Goal: Find specific page/section: Find specific page/section

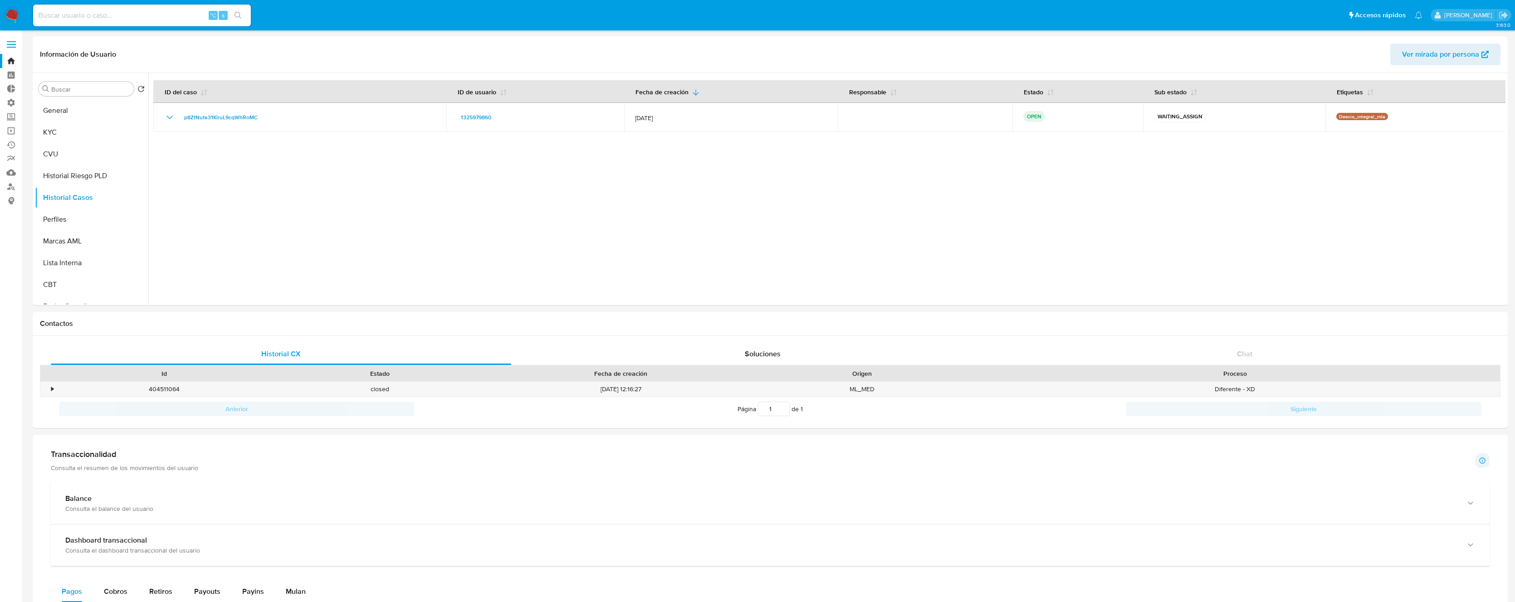
select select "10"
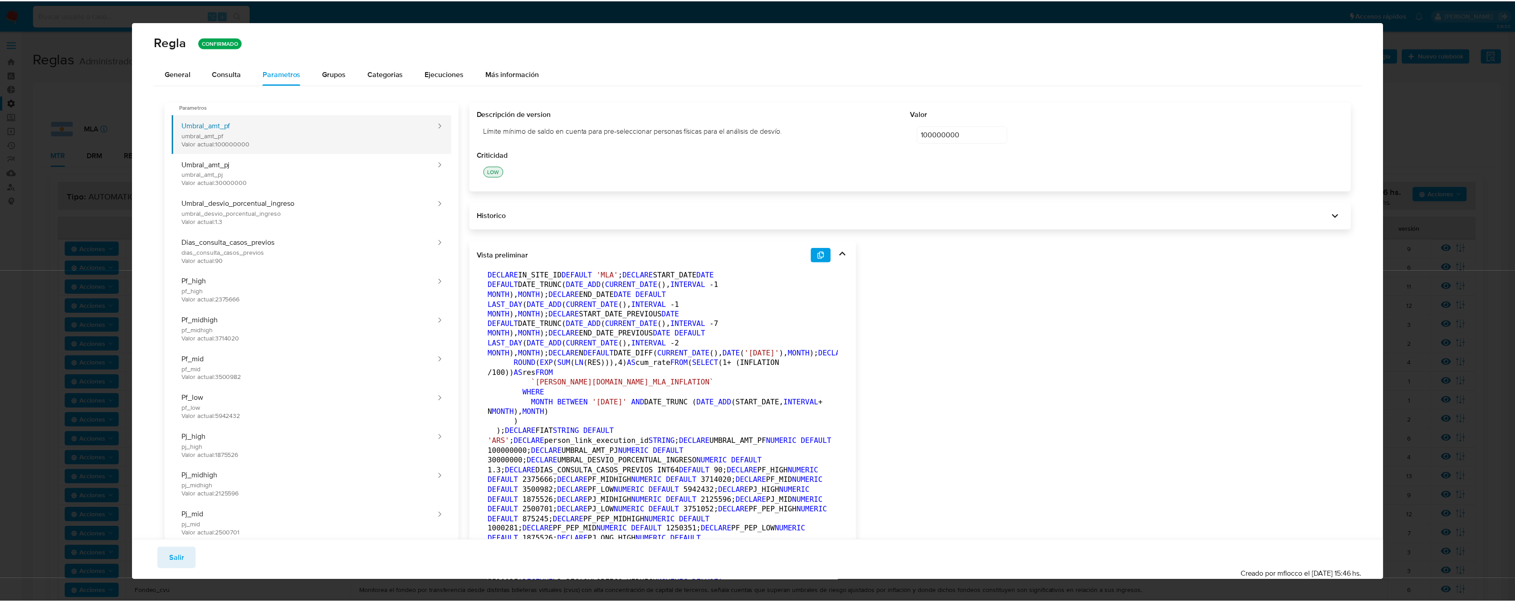
scroll to position [261, 0]
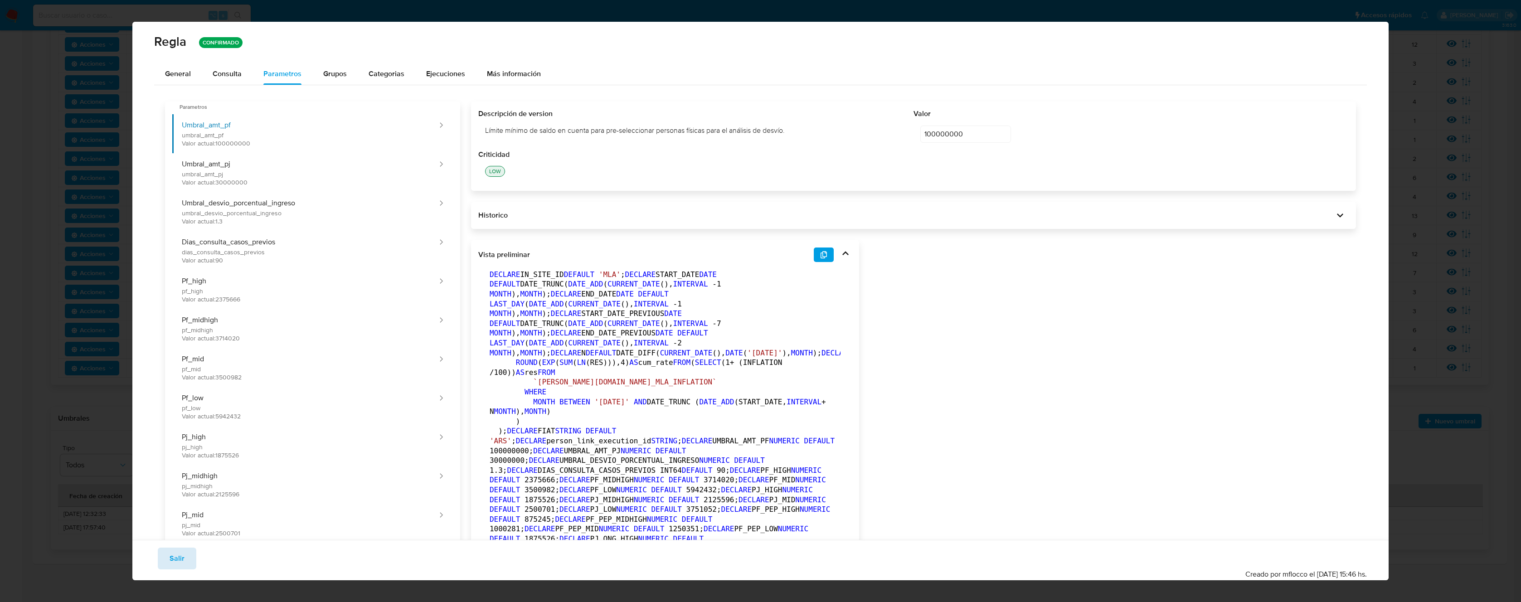
click at [179, 560] on span "Salir" at bounding box center [177, 559] width 15 height 20
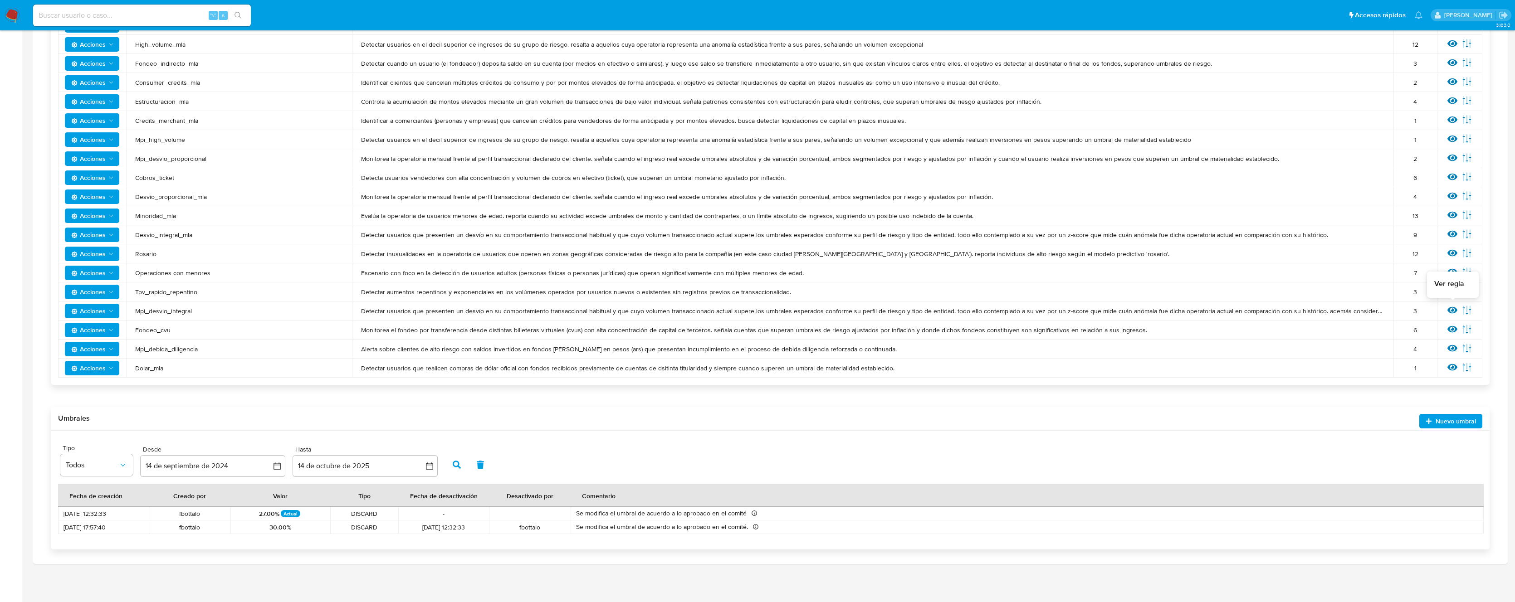
click at [1450, 311] on icon at bounding box center [1452, 310] width 10 height 7
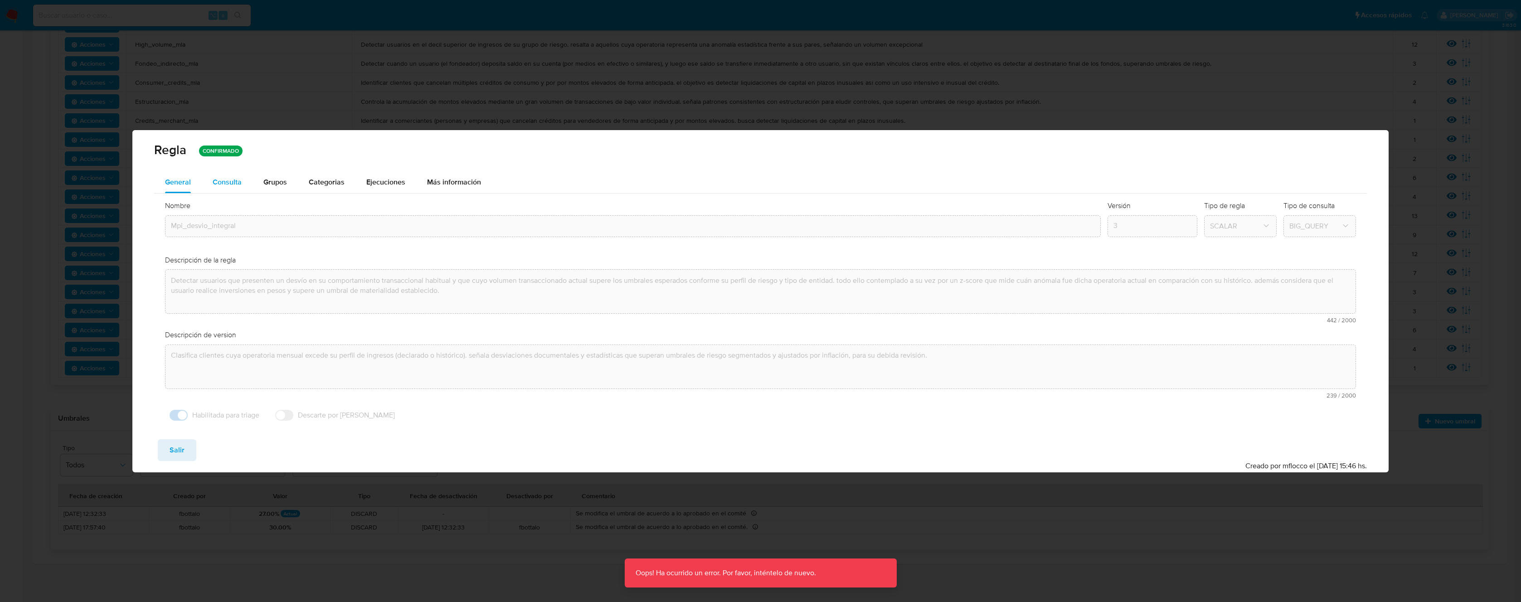
click at [241, 187] on button "Consulta" at bounding box center [227, 182] width 51 height 22
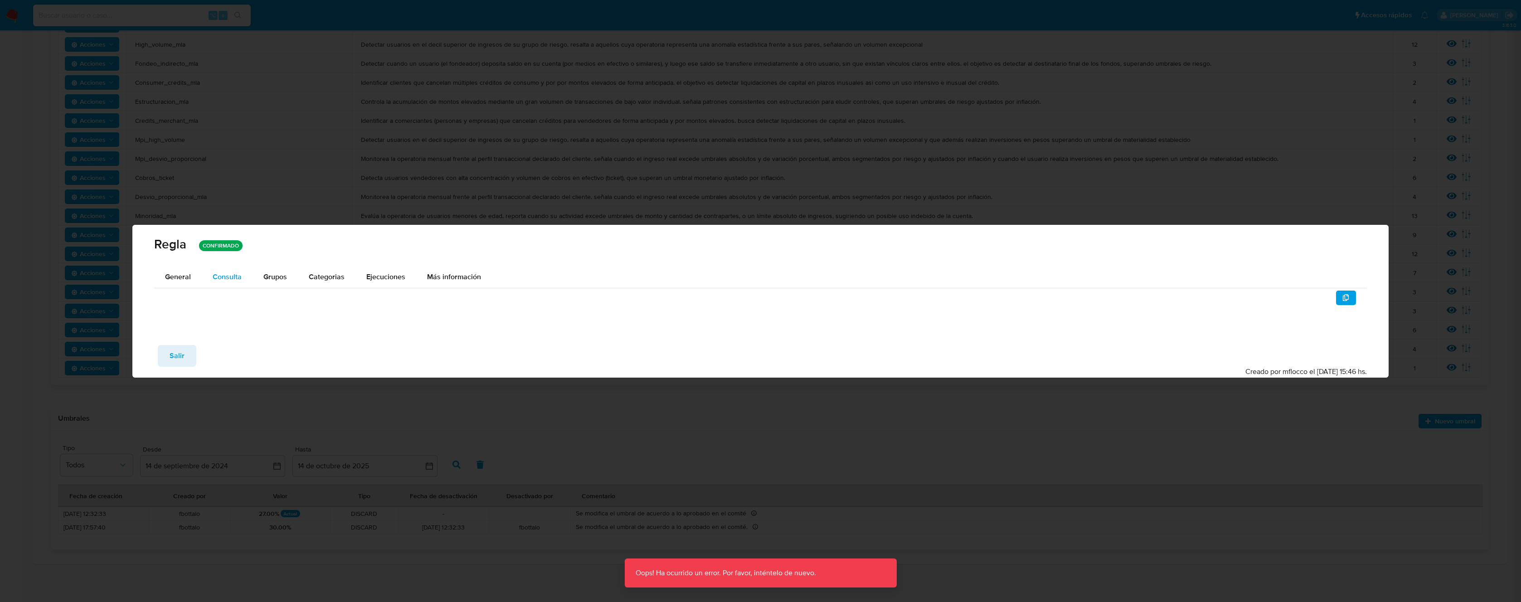
click at [228, 275] on div "Consulta" at bounding box center [227, 276] width 29 height 7
click at [265, 275] on span "Grupos" at bounding box center [275, 277] width 24 height 10
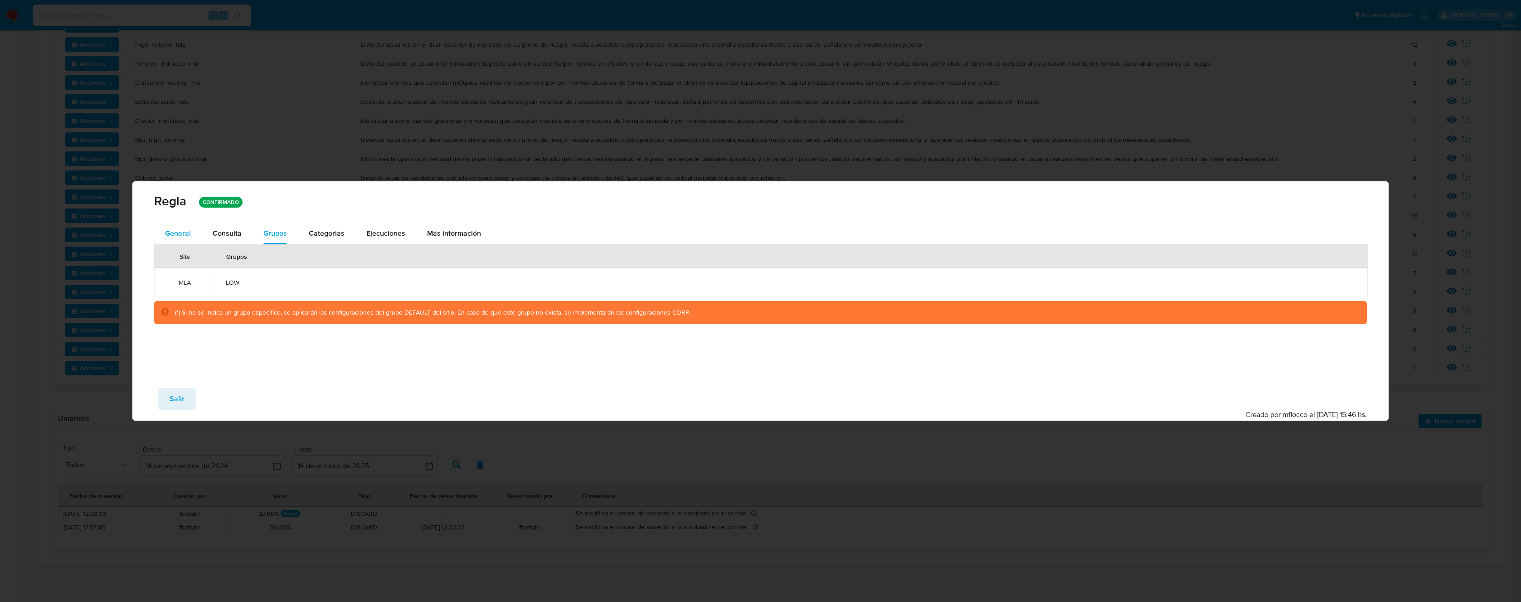
click at [184, 237] on span "General" at bounding box center [178, 233] width 26 height 10
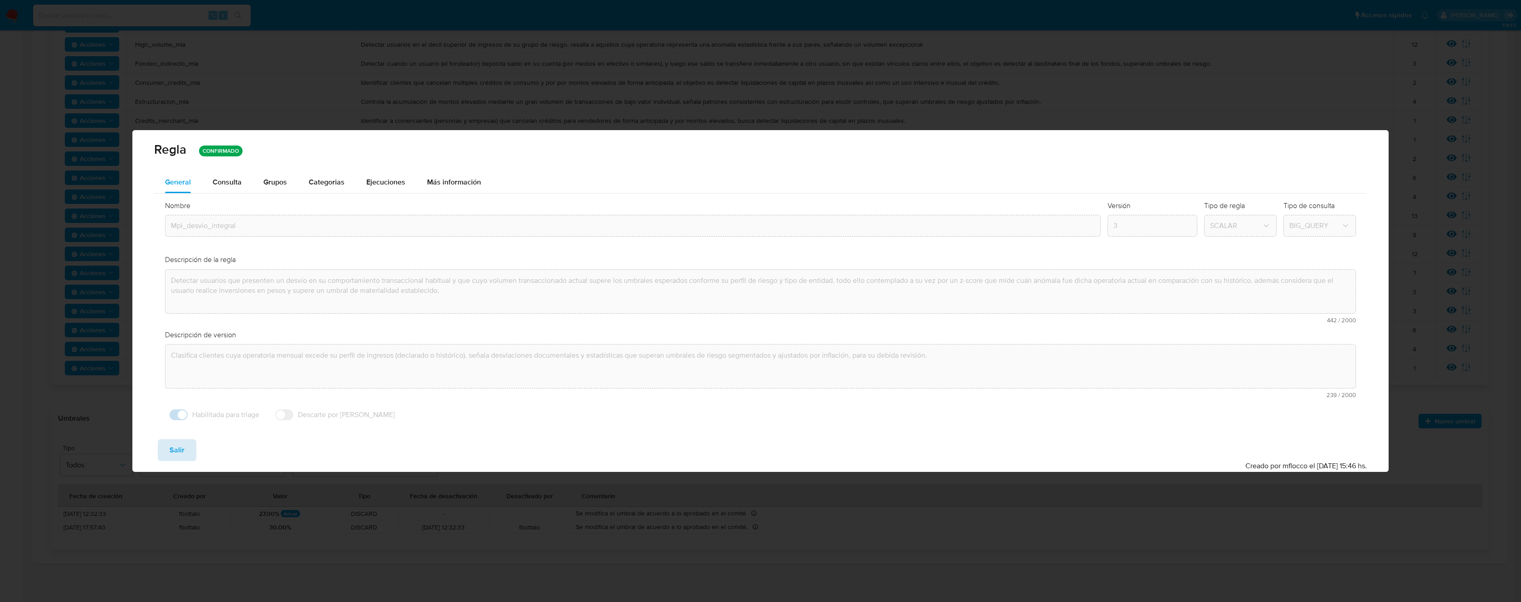
click at [188, 447] on button "Salir" at bounding box center [177, 450] width 39 height 22
type input "1"
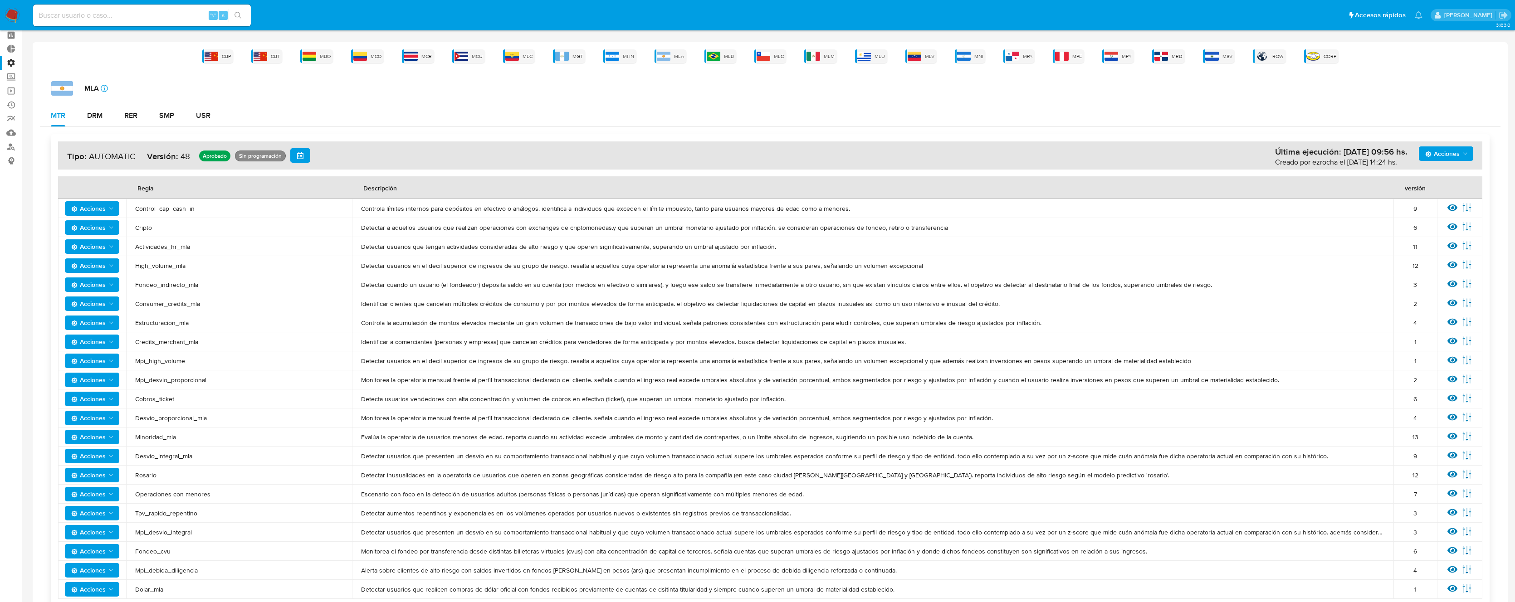
scroll to position [0, 0]
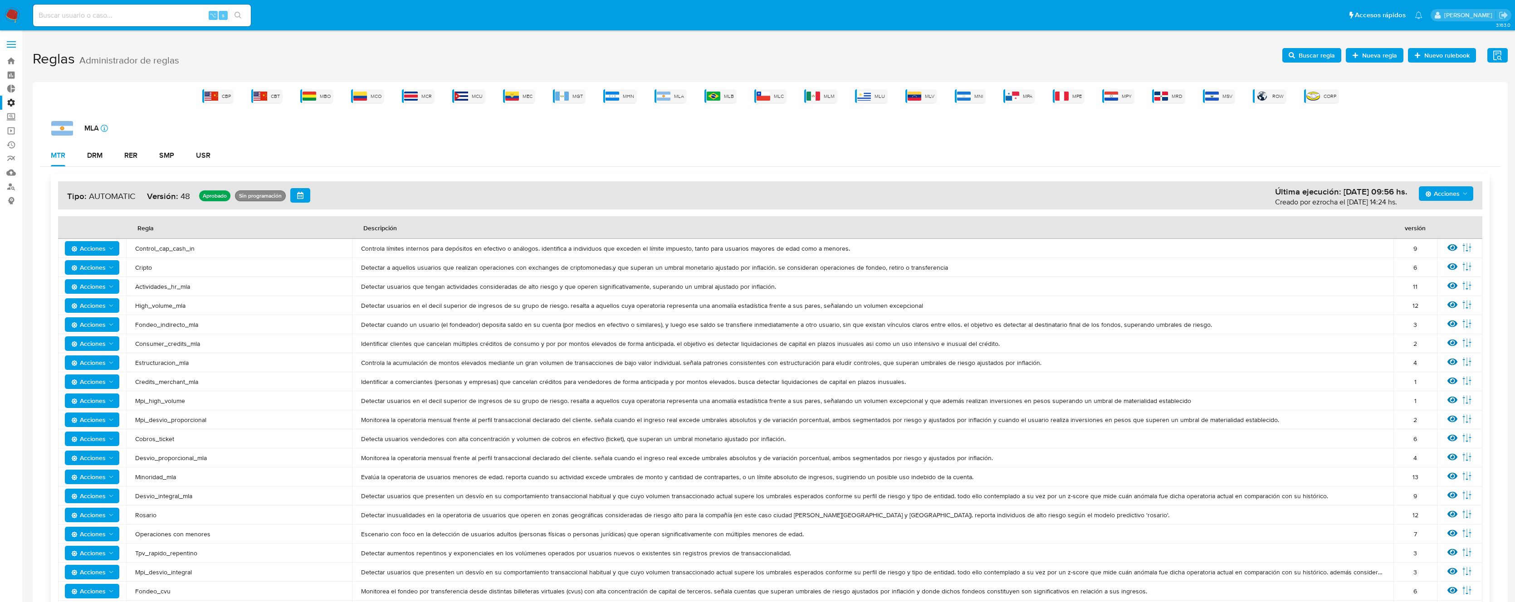
click at [1317, 53] on span "Buscar regla" at bounding box center [1316, 55] width 36 height 15
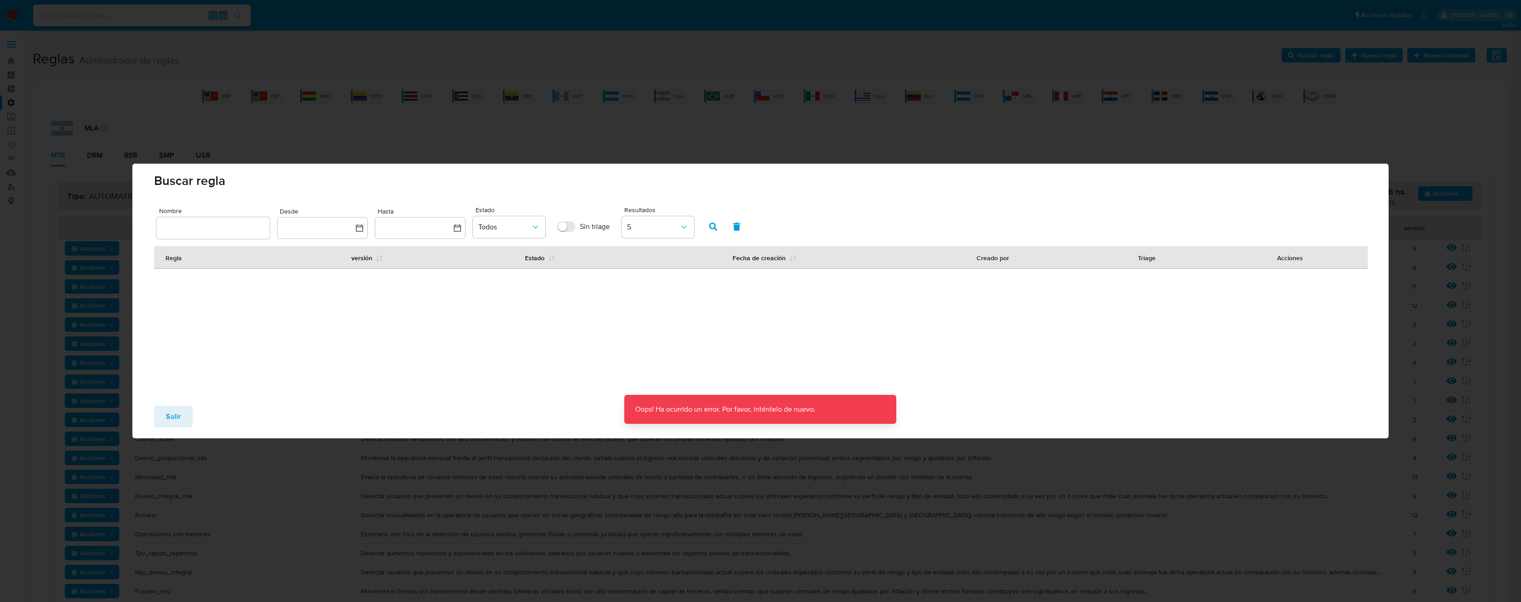
click at [223, 221] on div at bounding box center [212, 228] width 113 height 22
click at [235, 225] on input "text" at bounding box center [212, 228] width 113 height 12
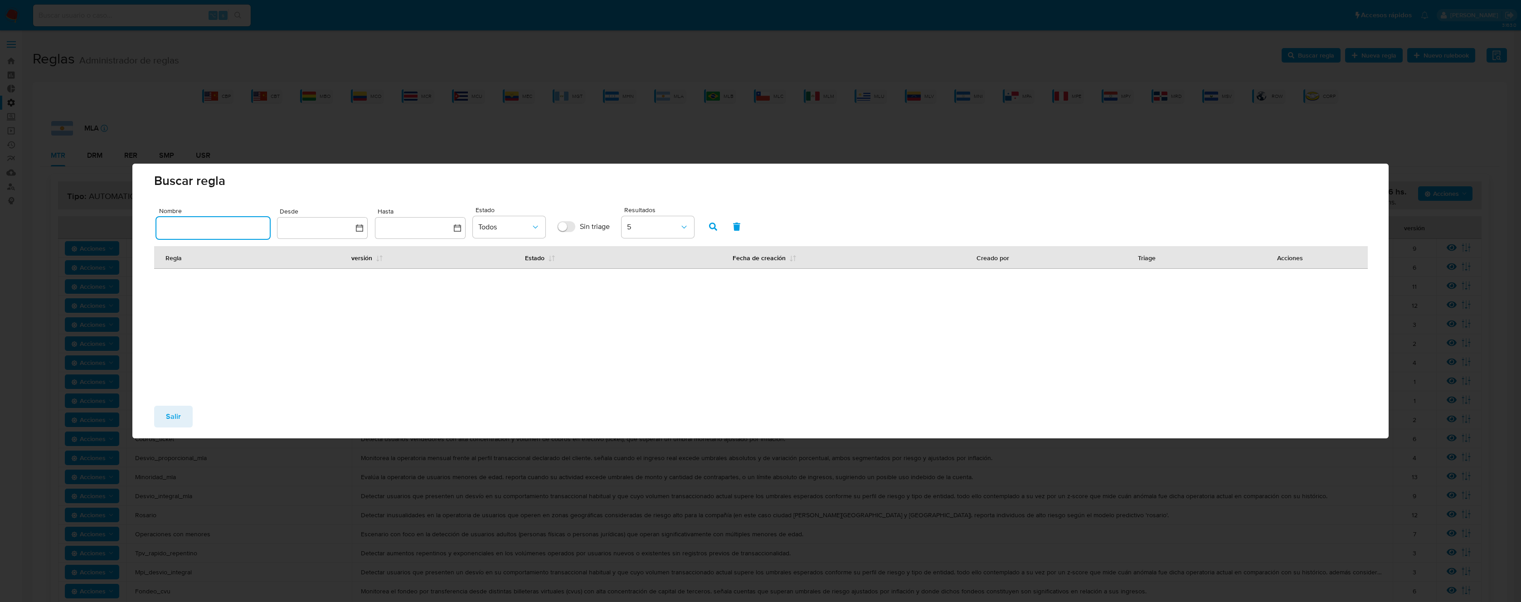
click at [219, 222] on input "text" at bounding box center [212, 228] width 113 height 12
type input "Mpi_desvio_integral"
click at [713, 225] on icon "button" at bounding box center [713, 227] width 8 height 8
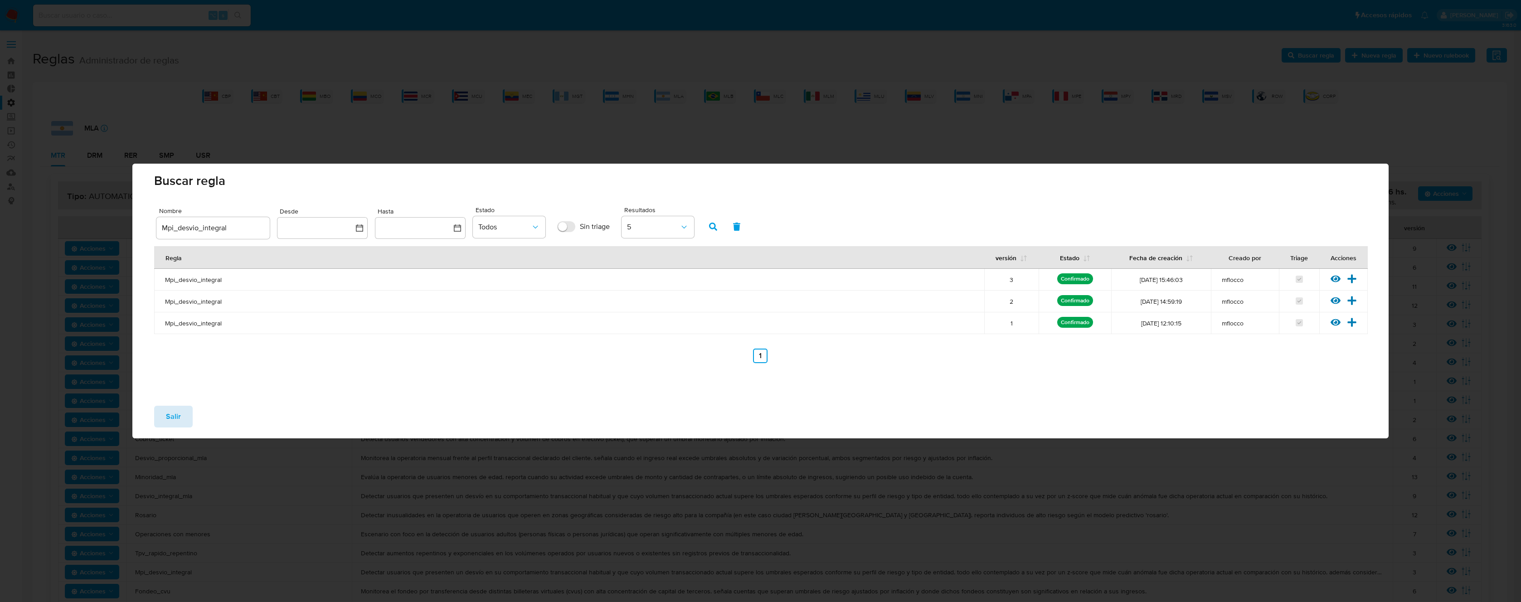
click at [170, 415] on span "Salir" at bounding box center [173, 417] width 15 height 20
